Goal: Task Accomplishment & Management: Manage account settings

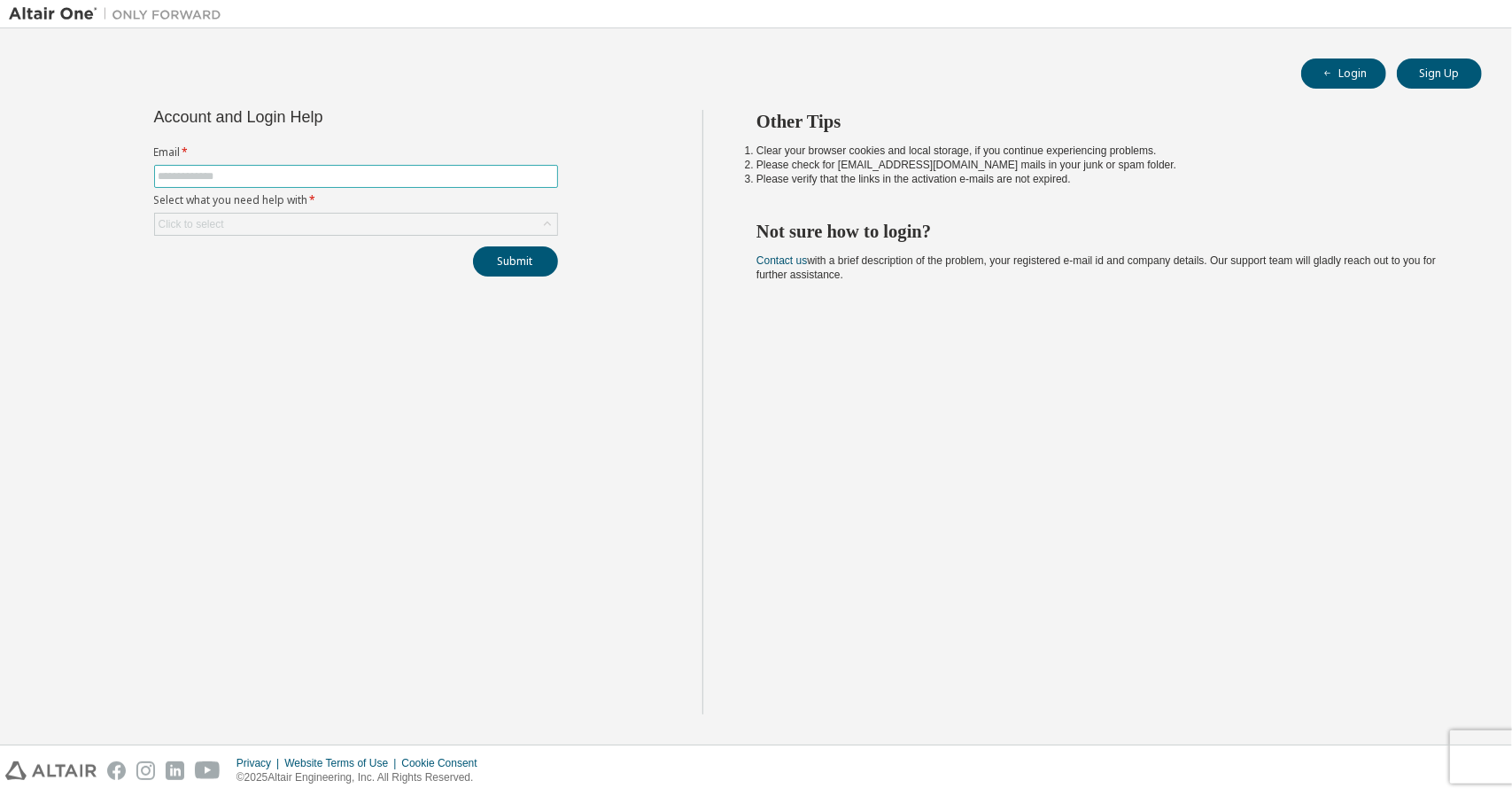
click at [312, 165] on span at bounding box center [356, 176] width 404 height 23
click at [300, 177] on input "text" at bounding box center [356, 177] width 395 height 14
type input "**********"
click at [531, 216] on div "Click to select" at bounding box center [356, 224] width 402 height 21
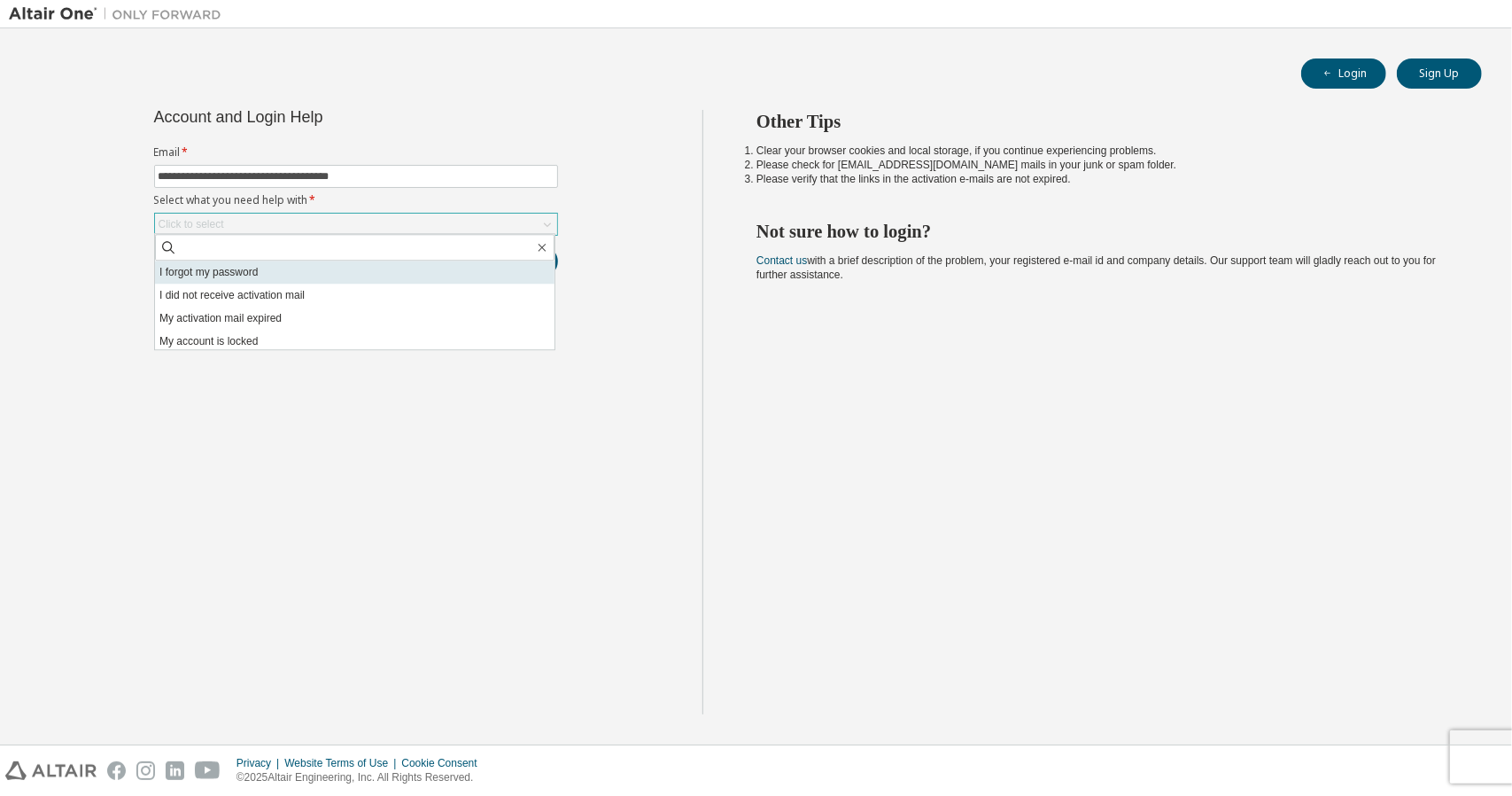
click at [458, 277] on li "I forgot my password" at bounding box center [354, 272] width 399 height 23
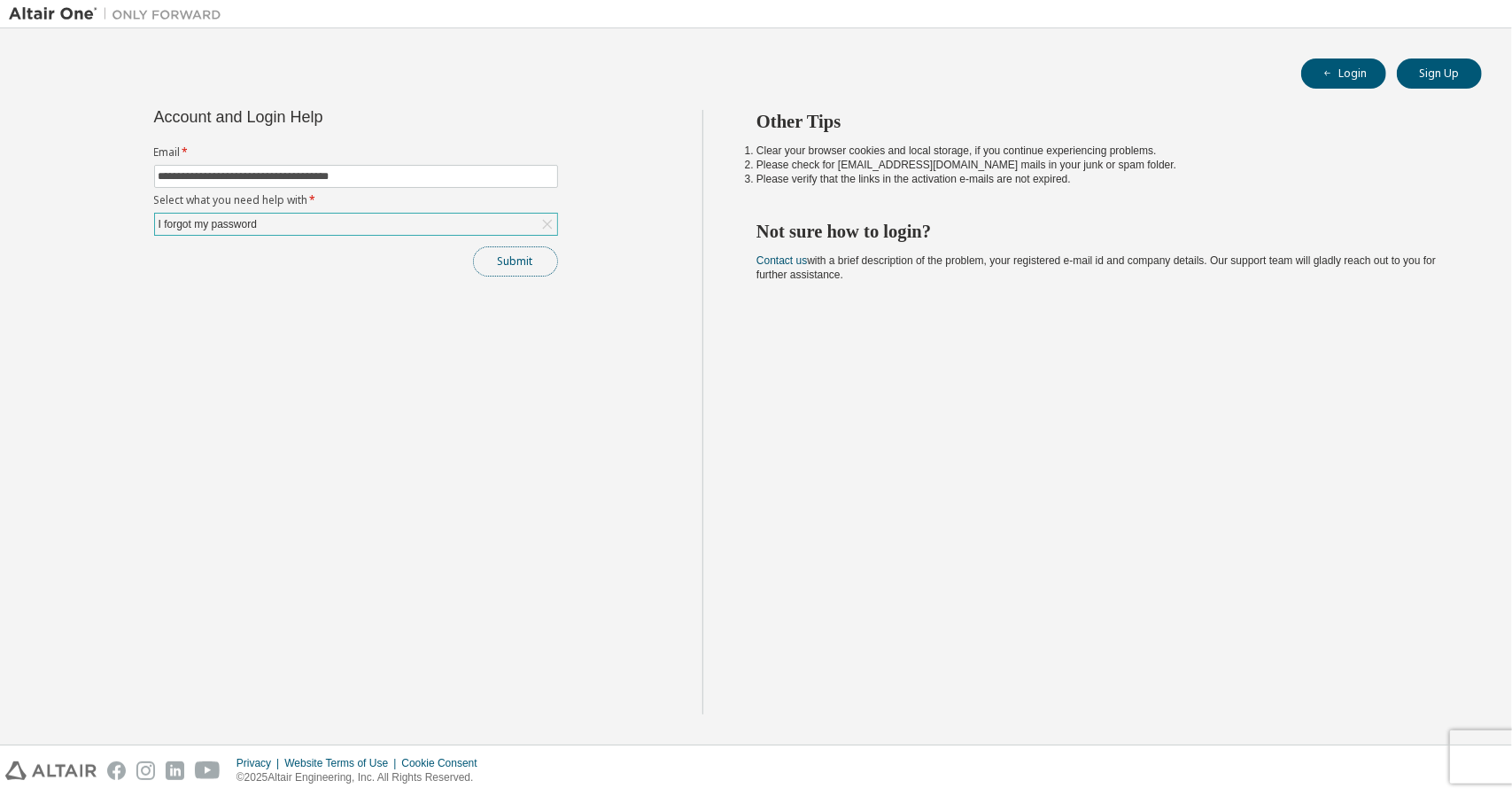
click at [543, 264] on button "Submit" at bounding box center [516, 261] width 85 height 30
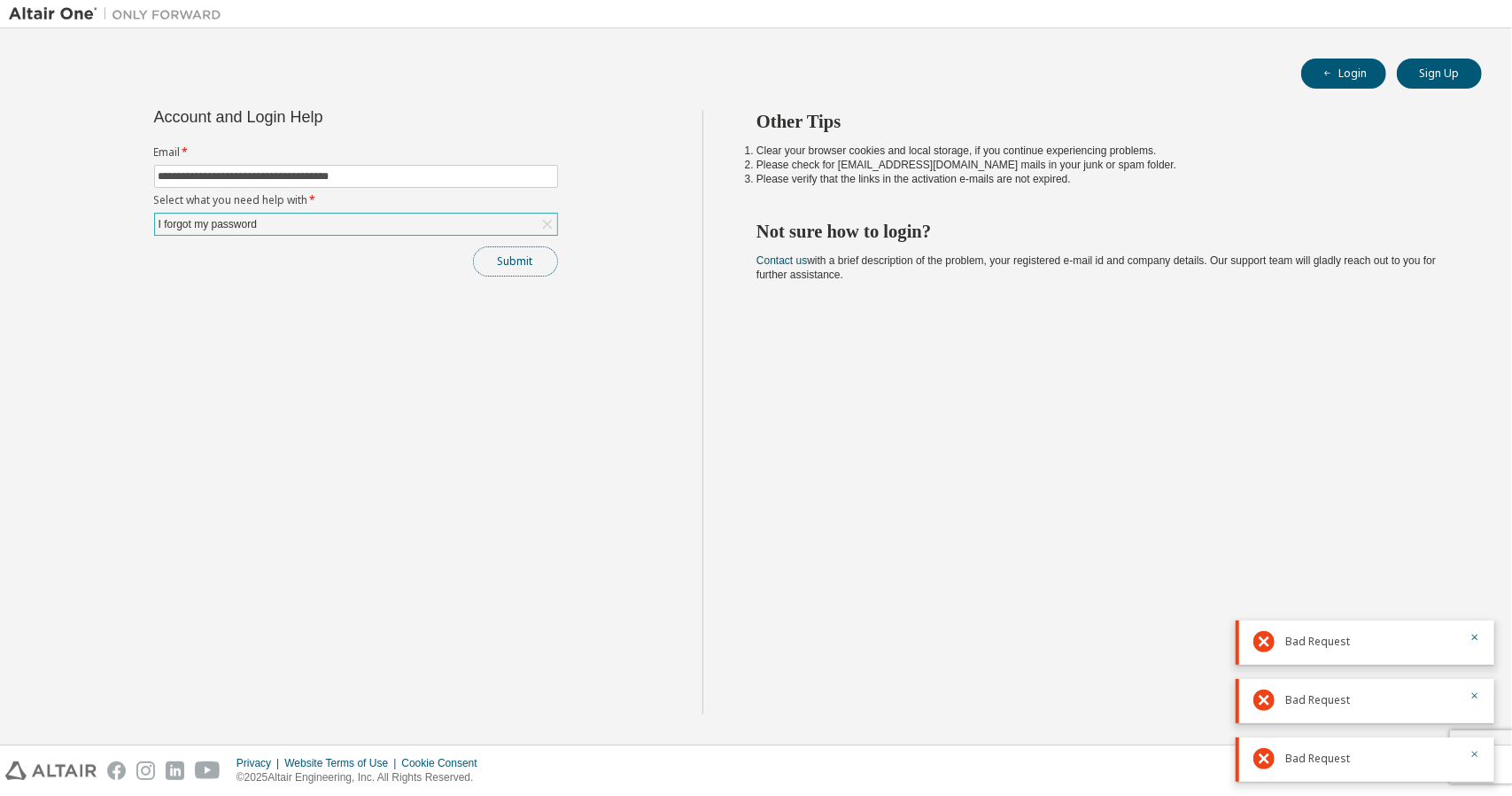
click at [543, 264] on button "Submit" at bounding box center [516, 261] width 85 height 30
click at [1462, 70] on button "Sign Up" at bounding box center [1440, 73] width 85 height 30
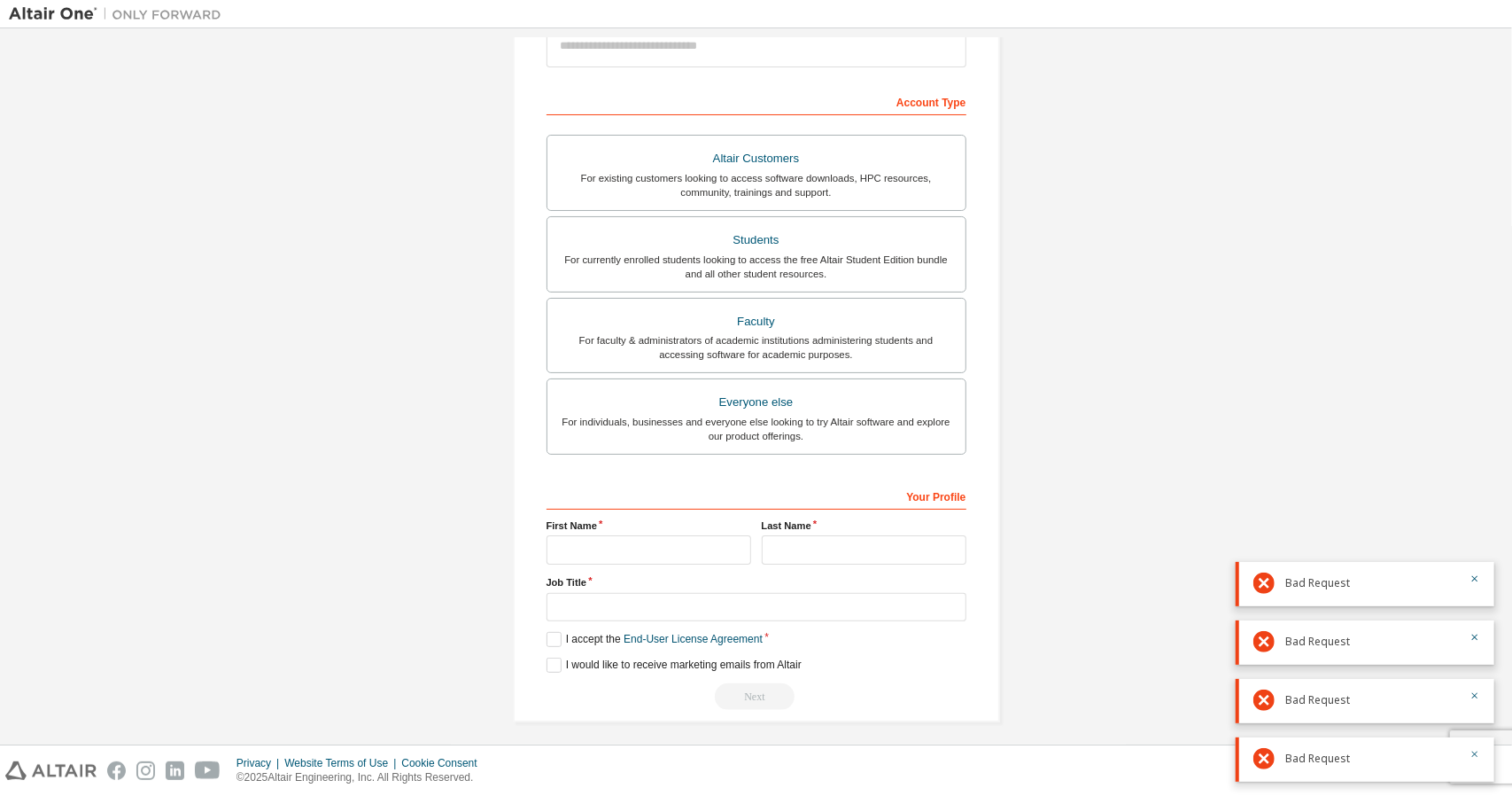
scroll to position [235, 0]
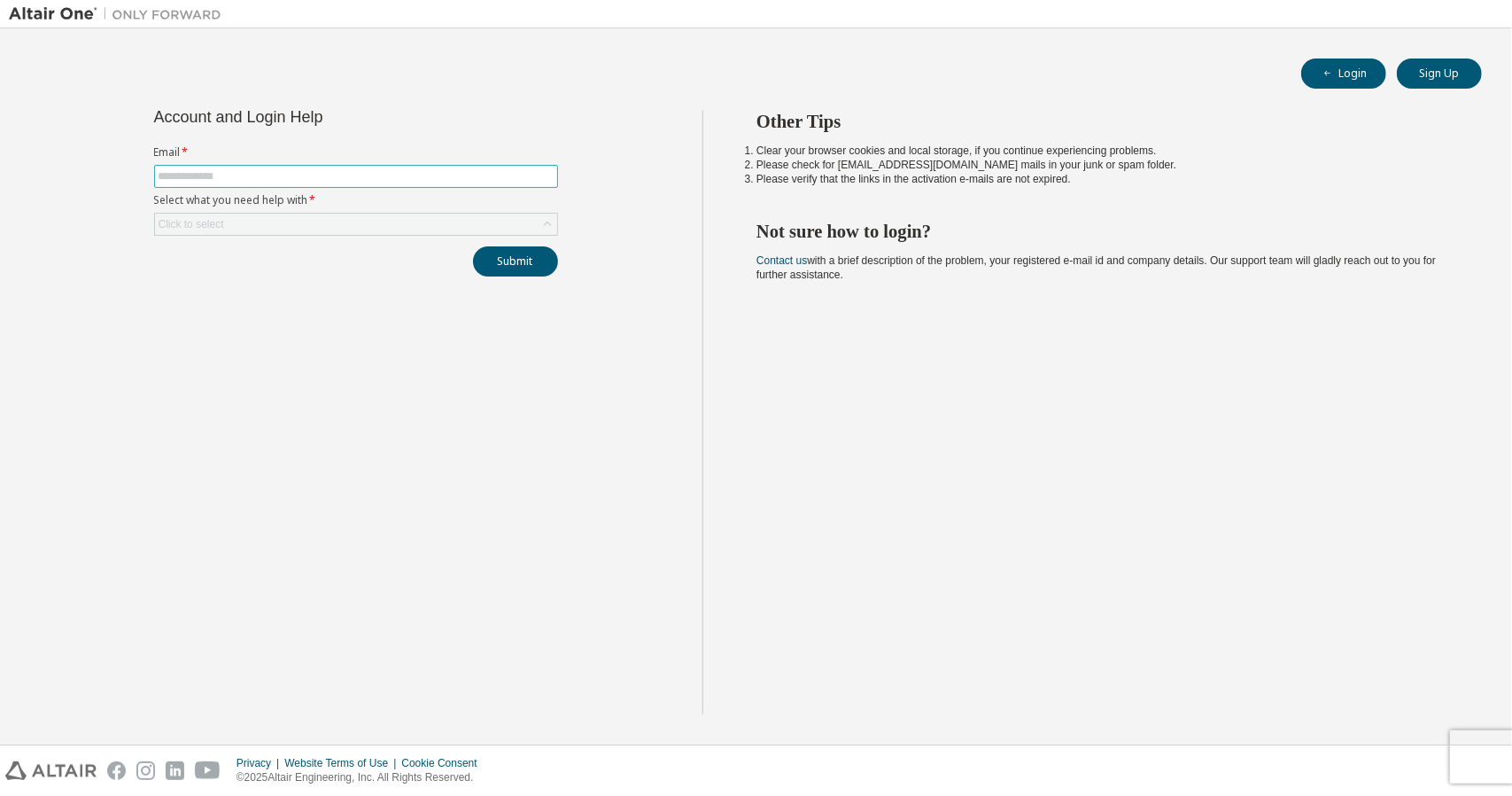
click at [381, 177] on input "text" at bounding box center [356, 177] width 395 height 14
type input "**********"
click at [380, 214] on div "Click to select" at bounding box center [356, 224] width 402 height 21
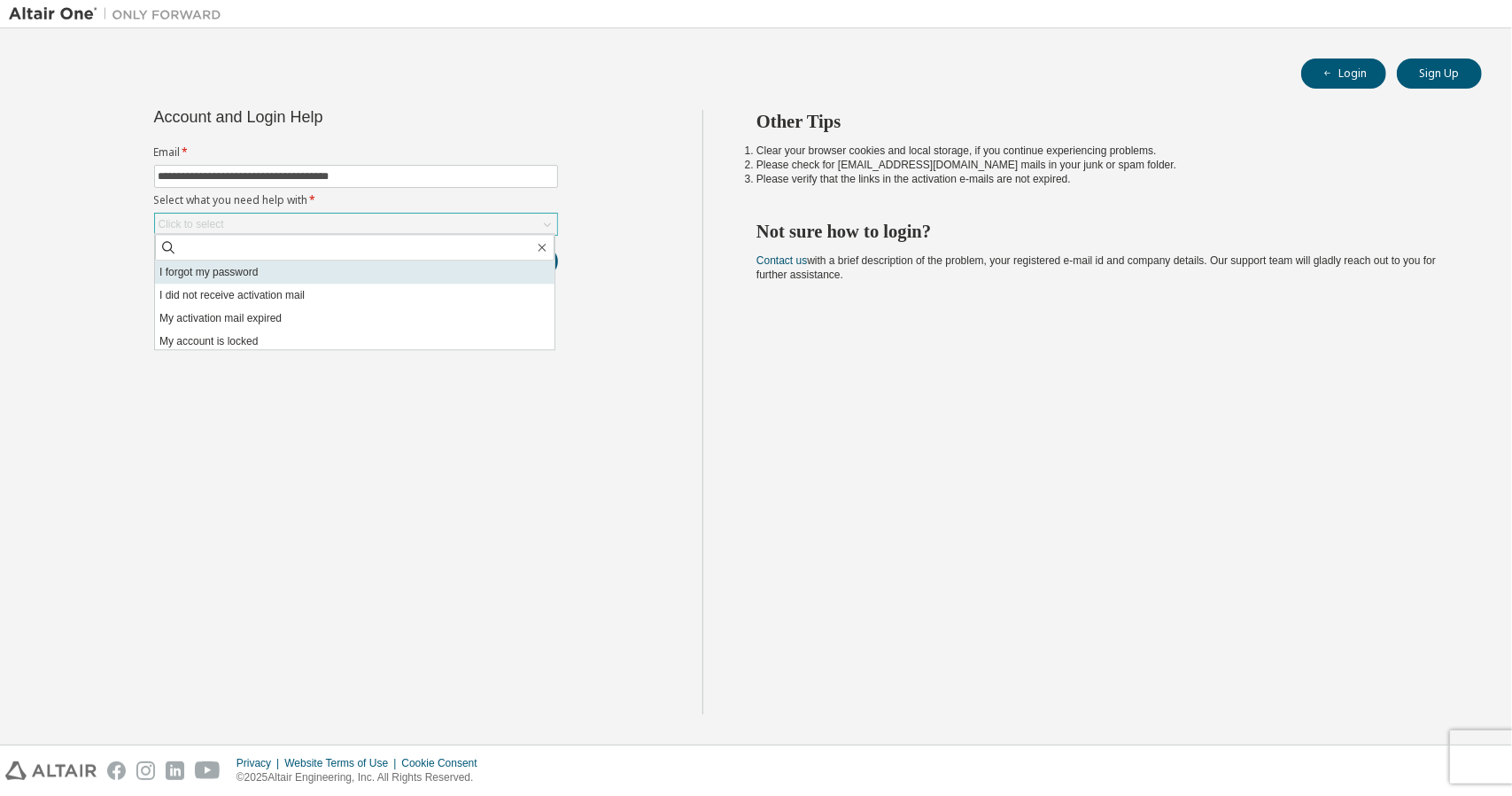
click at [354, 274] on li "I forgot my password" at bounding box center [354, 272] width 399 height 23
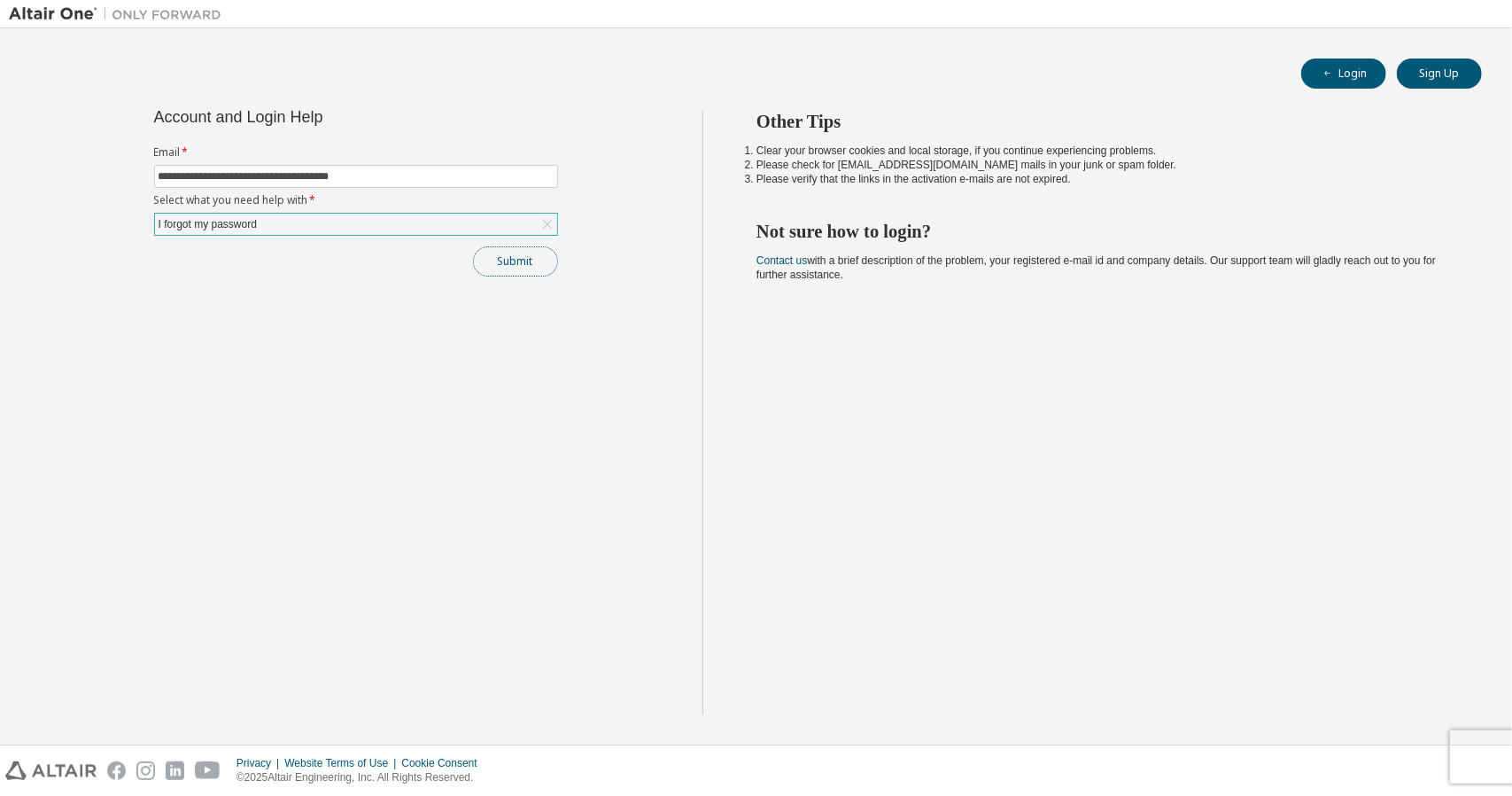
click at [499, 256] on button "Submit" at bounding box center [516, 261] width 85 height 30
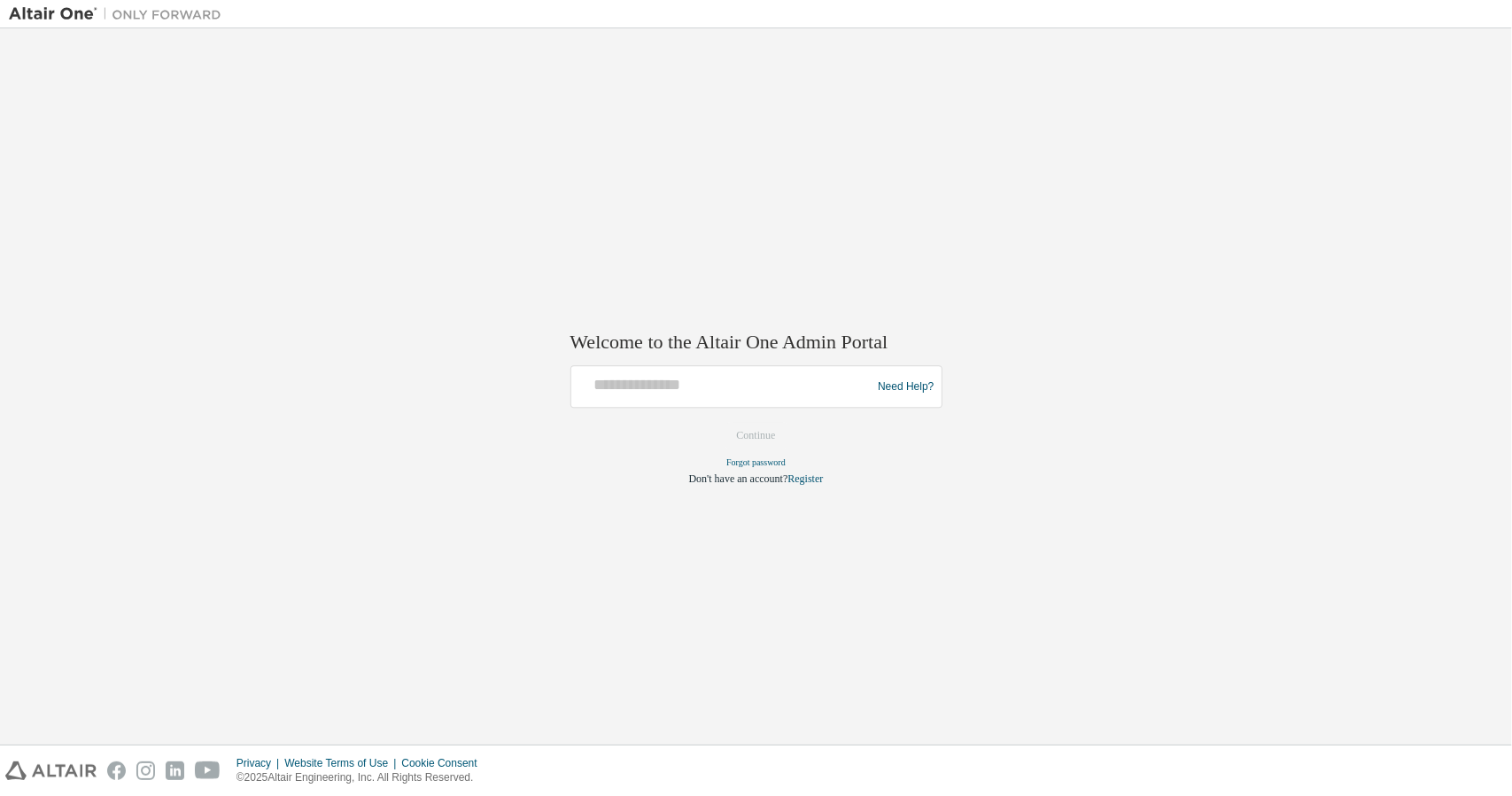
click at [744, 400] on div at bounding box center [724, 387] width 292 height 34
click at [767, 386] on input "text" at bounding box center [724, 383] width 292 height 25
type input "**********"
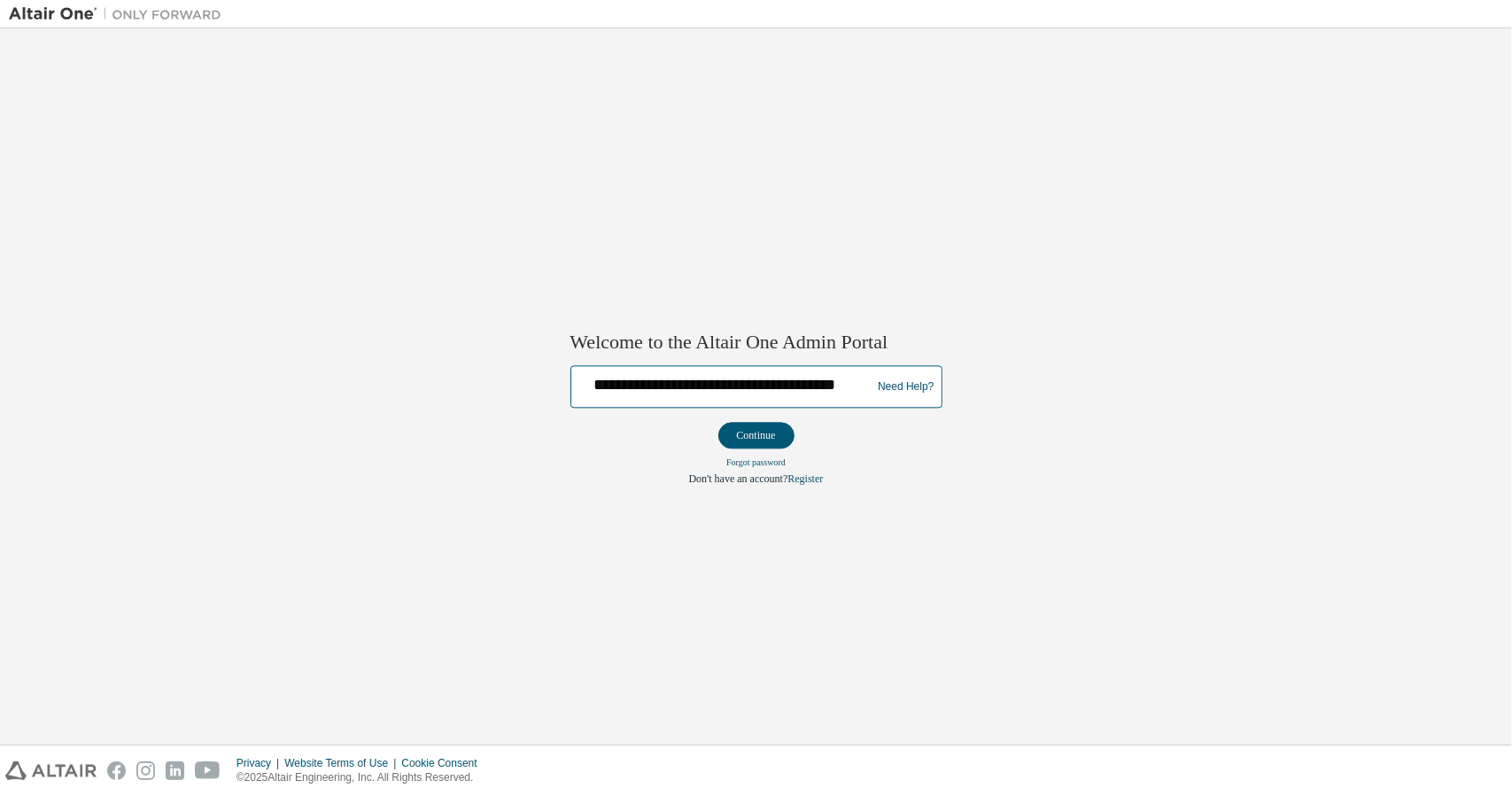
click at [759, 389] on input "**********" at bounding box center [724, 383] width 292 height 25
click at [747, 430] on button "Continue" at bounding box center [757, 436] width 76 height 26
click at [772, 394] on input "**********" at bounding box center [724, 383] width 292 height 25
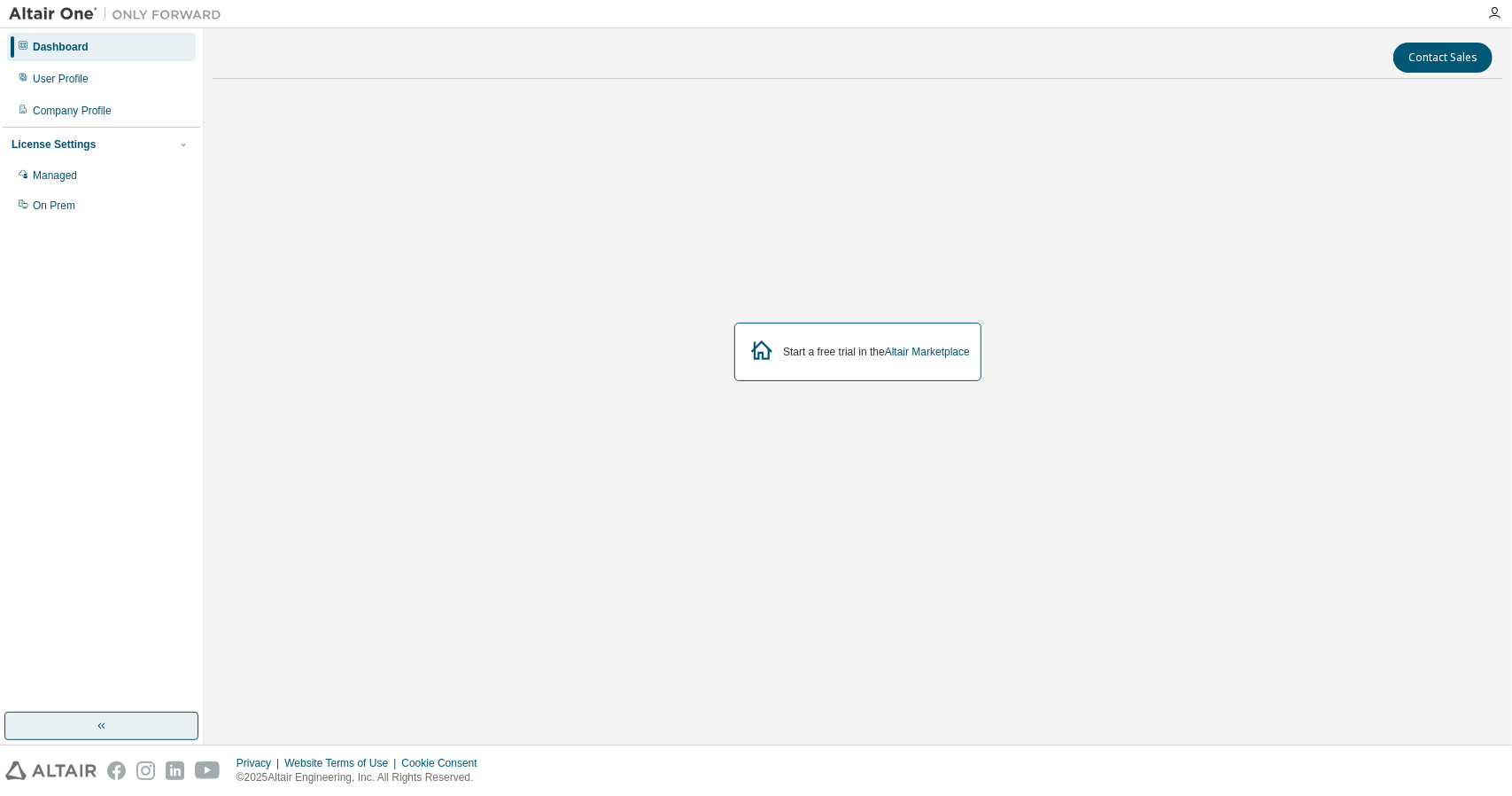
click at [115, 717] on button "button" at bounding box center [101, 725] width 194 height 28
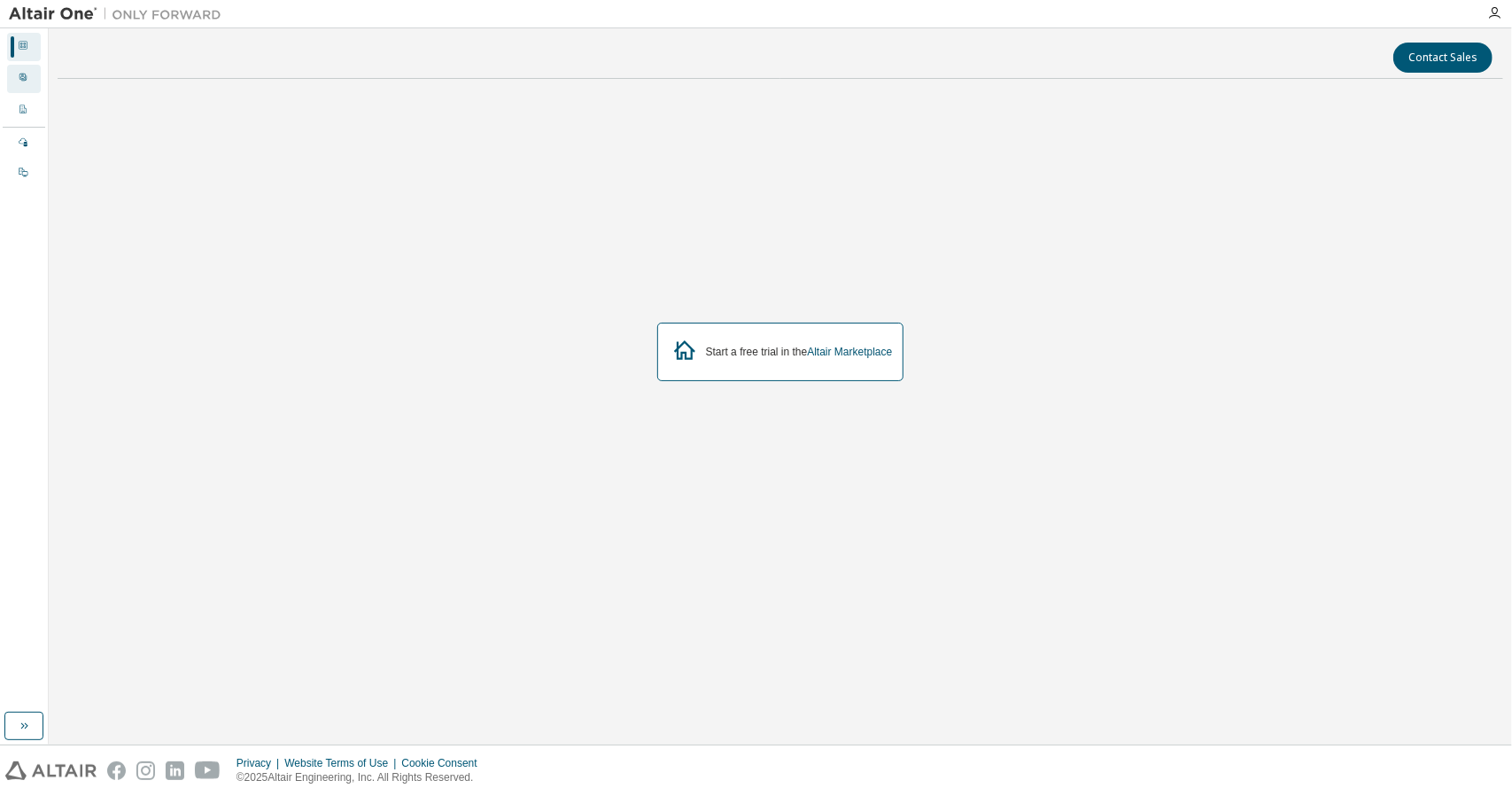
click at [22, 81] on icon at bounding box center [24, 77] width 7 height 7
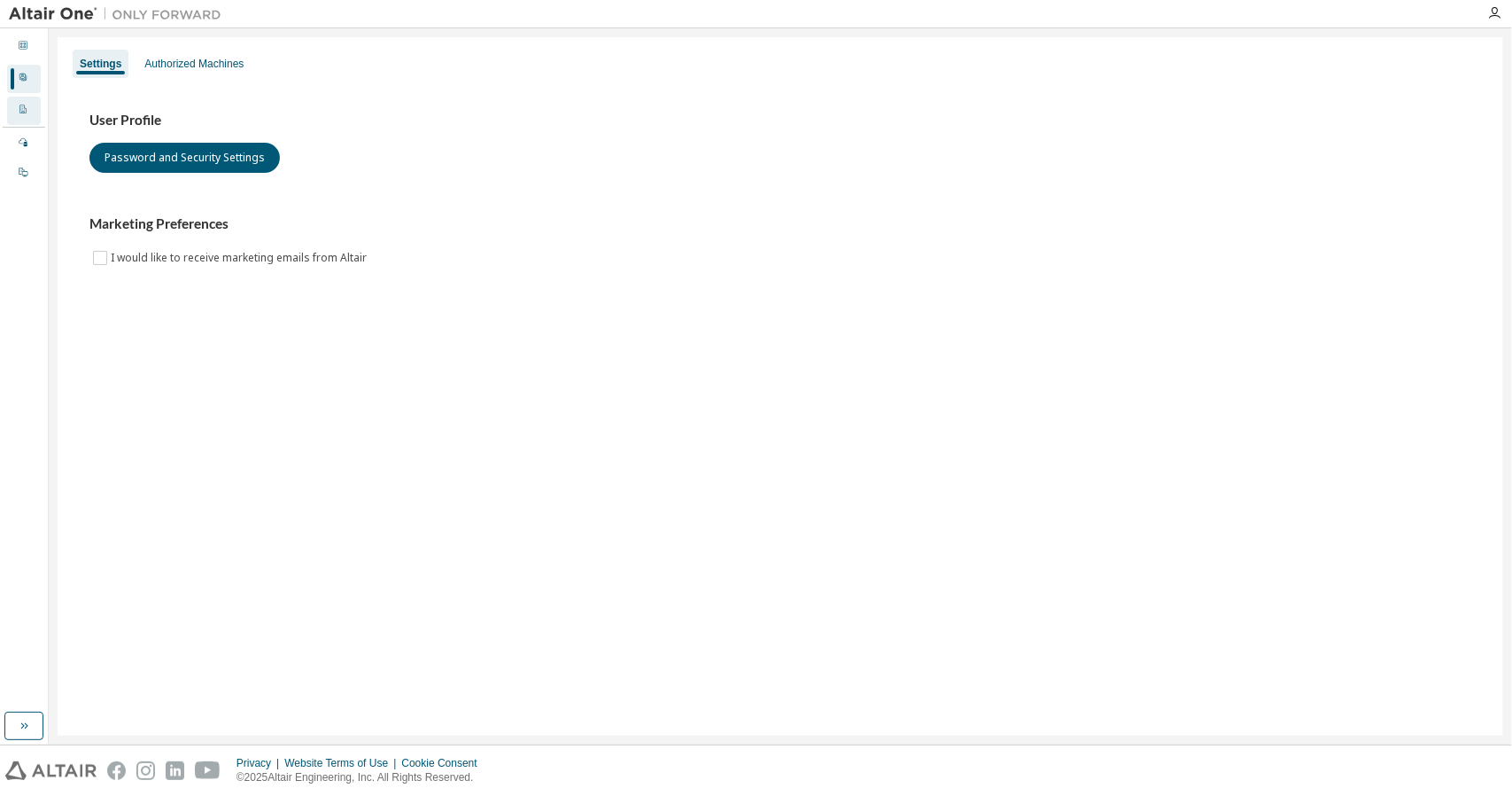
click at [24, 109] on icon at bounding box center [24, 109] width 11 height 11
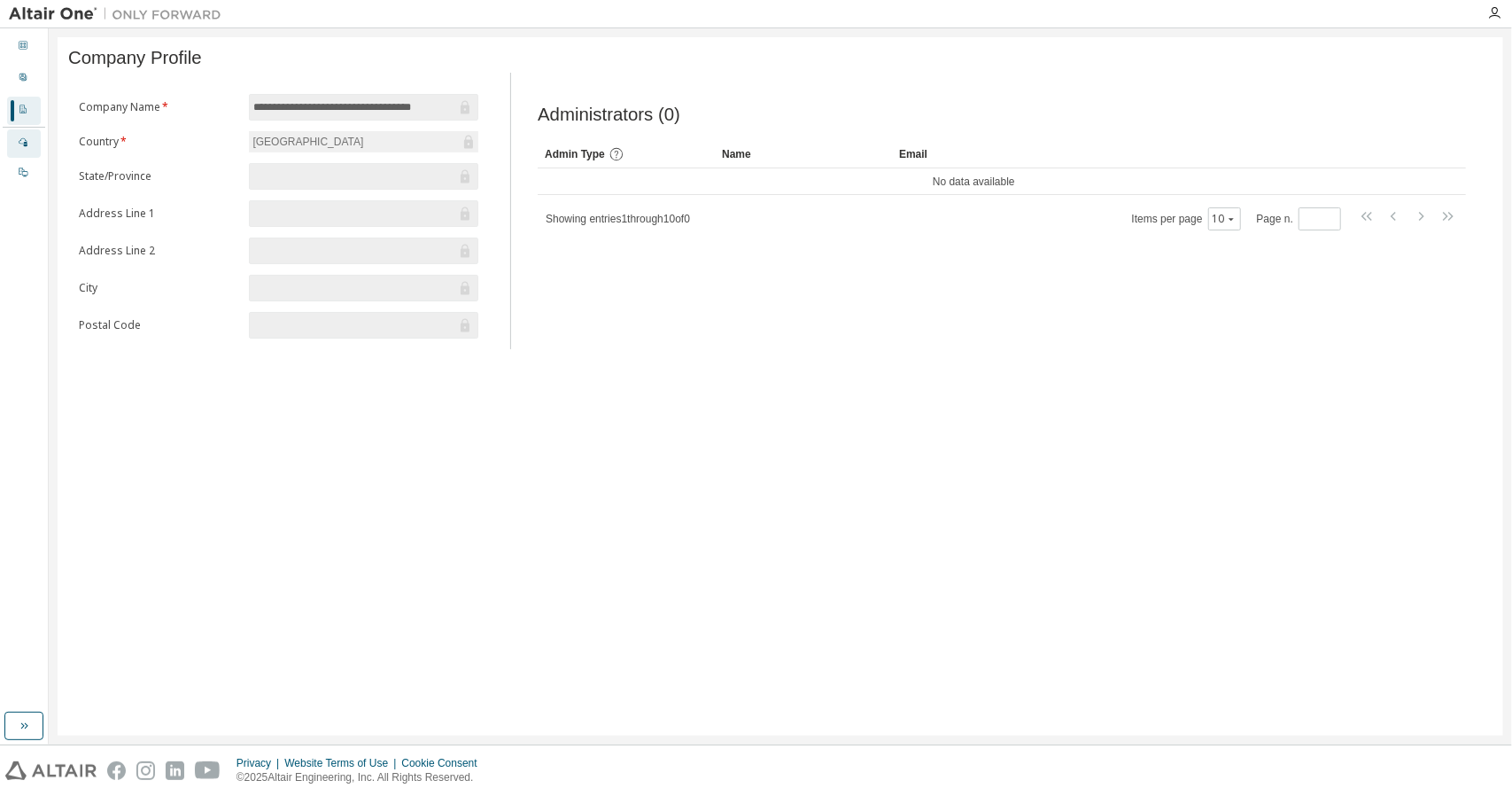
click at [29, 155] on div "Managed" at bounding box center [24, 143] width 33 height 28
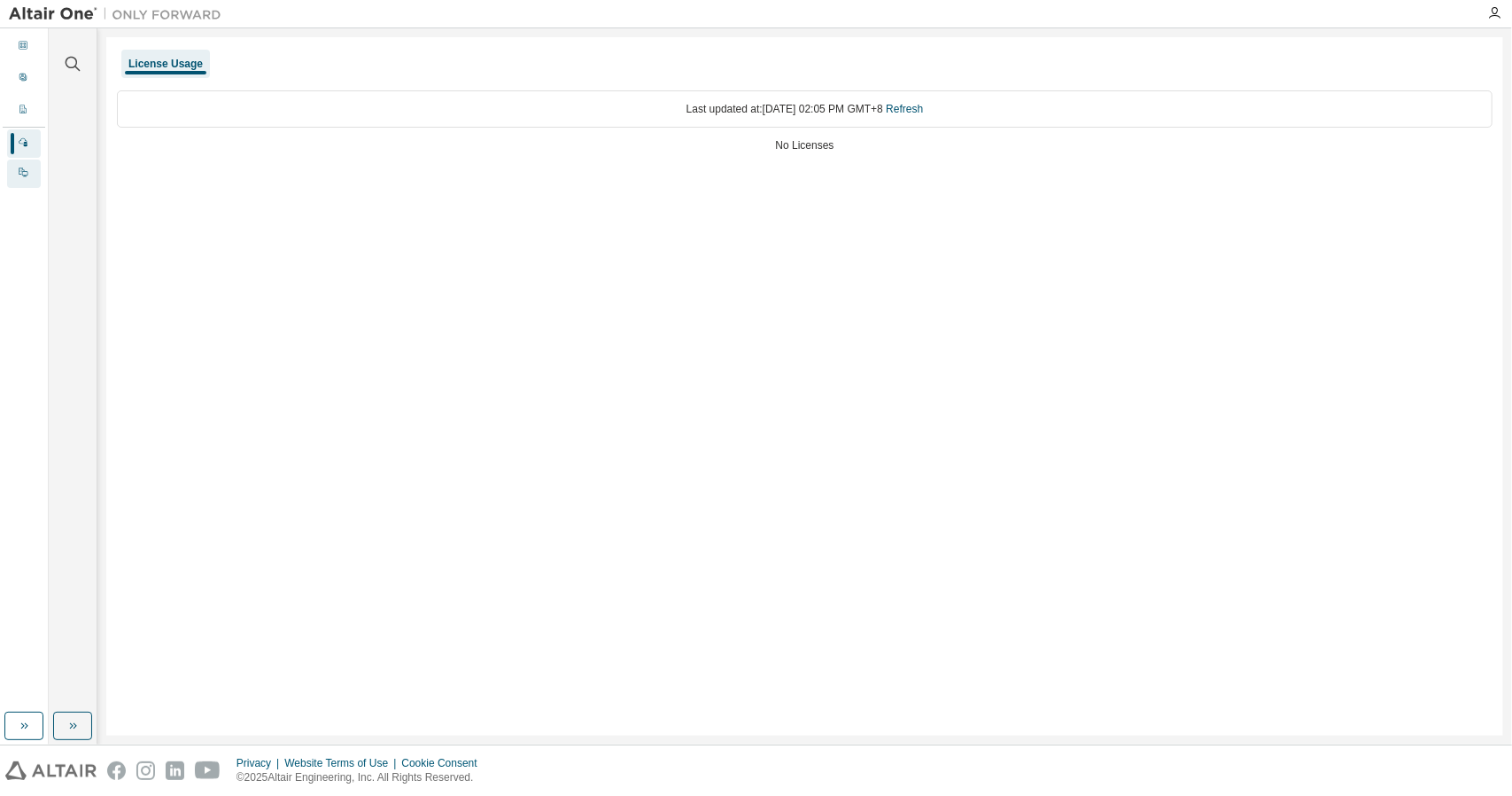
click at [23, 168] on icon at bounding box center [24, 172] width 11 height 11
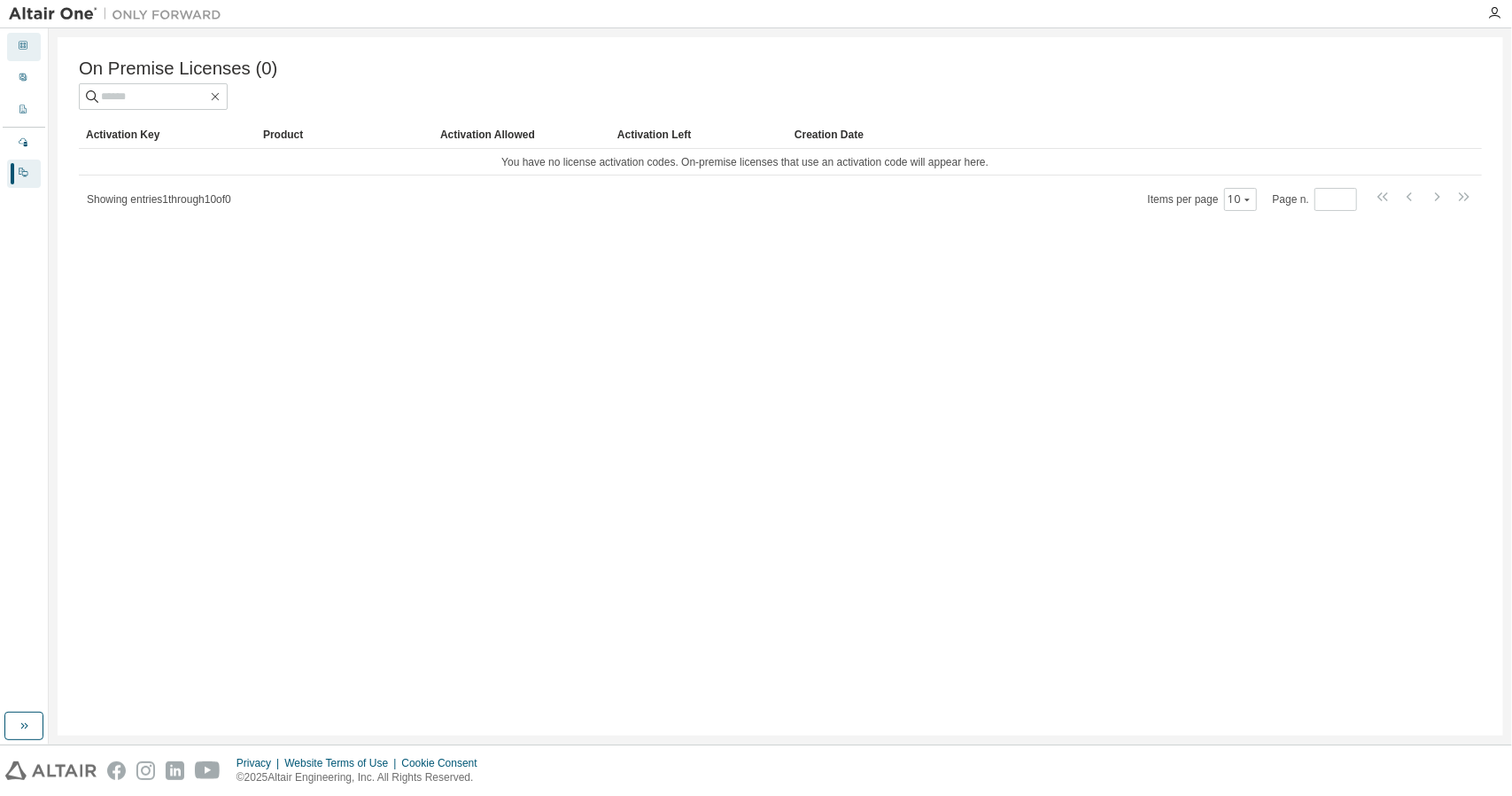
click at [30, 38] on div "Dashboard" at bounding box center [24, 46] width 33 height 28
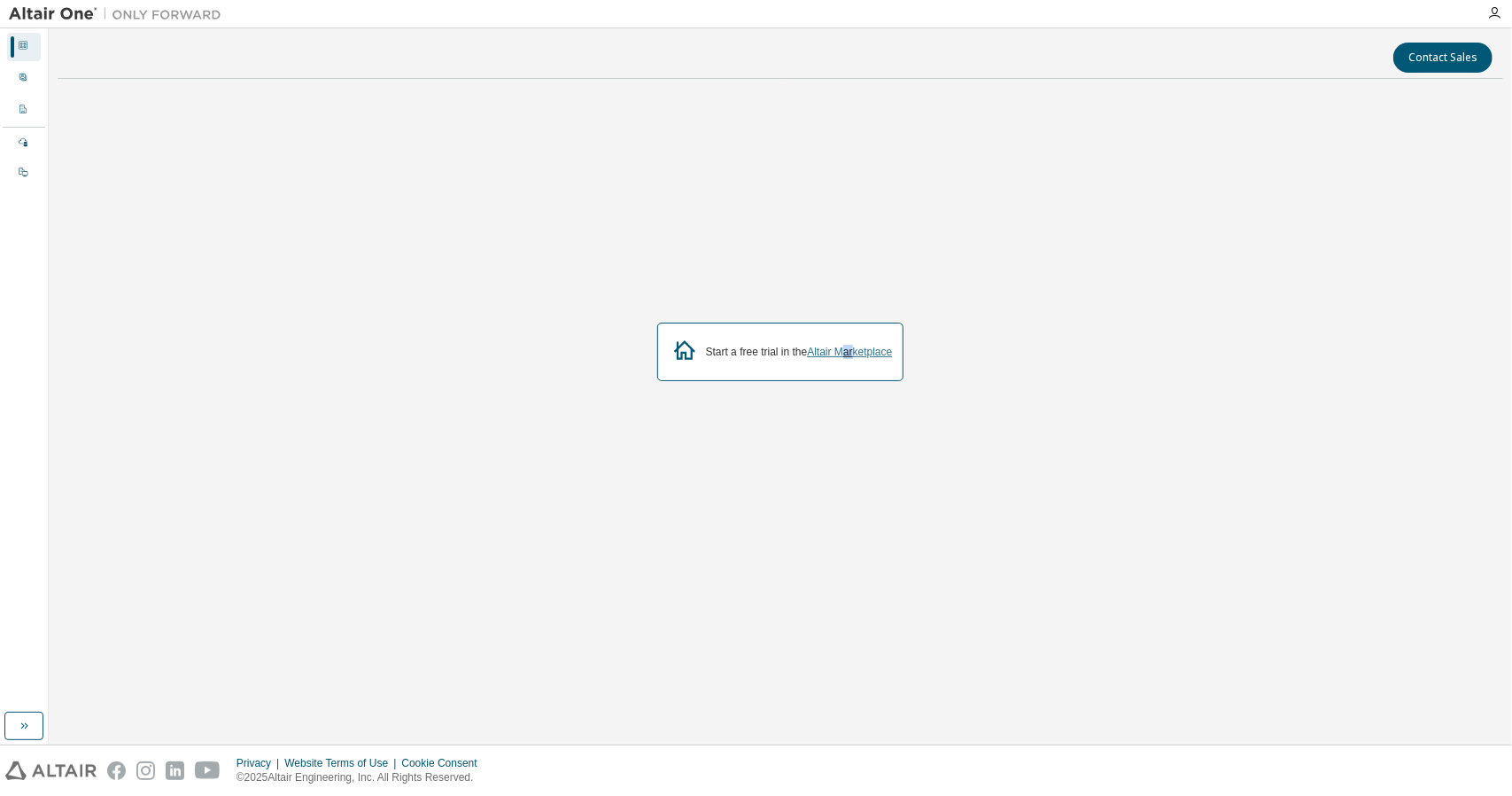
drag, startPoint x: 847, startPoint y: 341, endPoint x: 856, endPoint y: 346, distance: 10.3
click at [856, 346] on div "Start a free trial in the Altair Marketplace" at bounding box center [780, 351] width 247 height 59
click at [856, 346] on link "Altair Marketplace" at bounding box center [849, 352] width 85 height 13
